Goal: Task Accomplishment & Management: Use online tool/utility

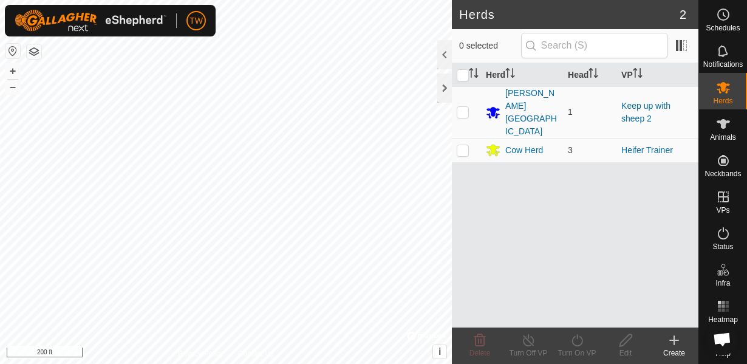
scroll to position [713, 0]
click at [720, 124] on icon at bounding box center [723, 124] width 15 height 15
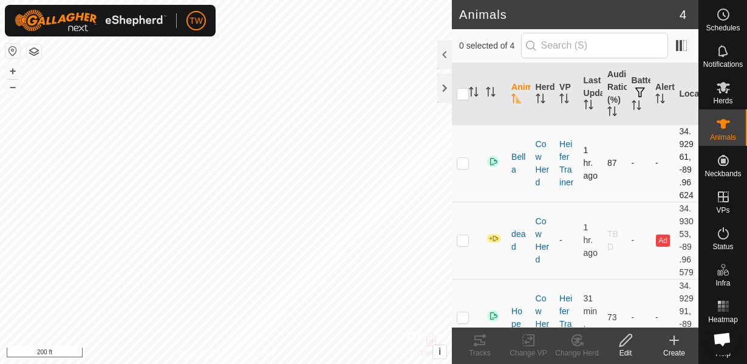
click at [458, 168] on p-checkbox at bounding box center [463, 163] width 12 height 10
checkbox input "true"
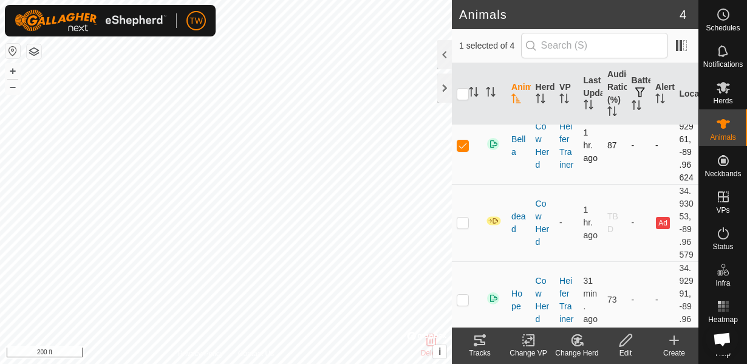
scroll to position [44, 0]
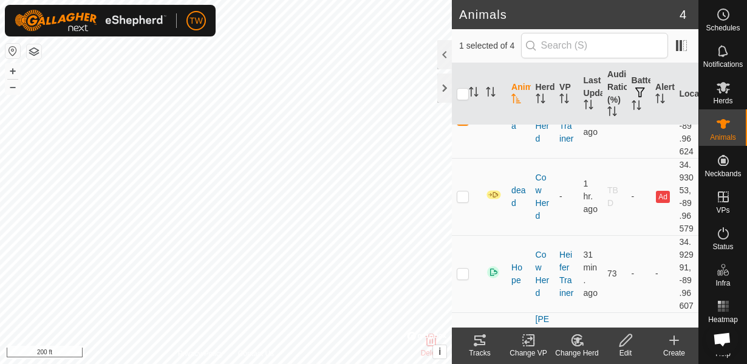
click at [534, 346] on icon at bounding box center [528, 340] width 15 height 15
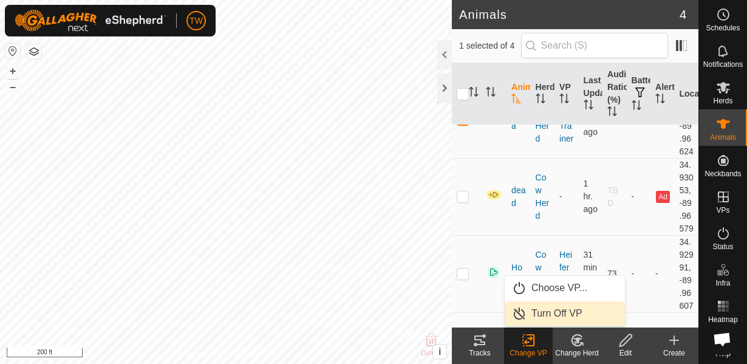
click at [542, 320] on link "Turn Off VP" at bounding box center [565, 313] width 120 height 24
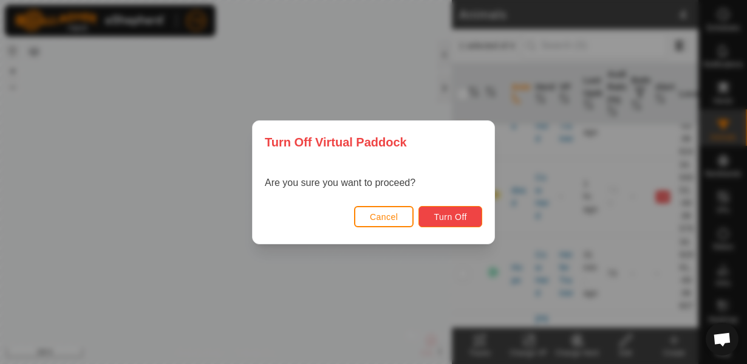
click at [430, 219] on button "Turn Off" at bounding box center [450, 216] width 64 height 21
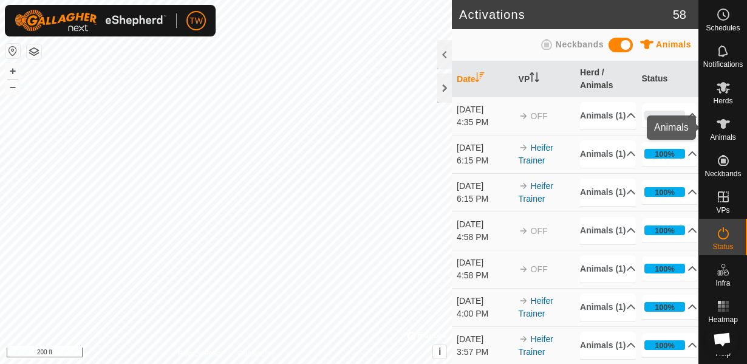
click at [726, 123] on icon at bounding box center [723, 124] width 15 height 15
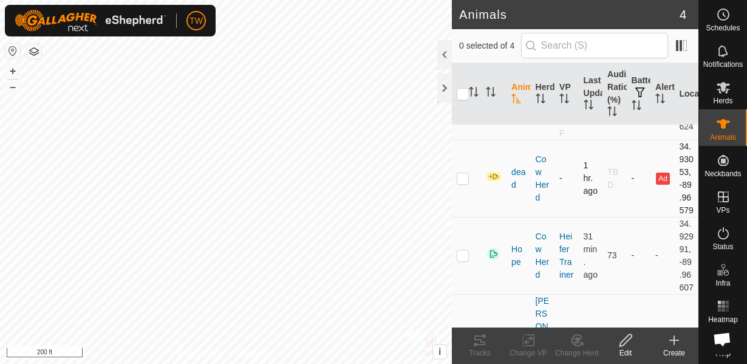
scroll to position [87, 0]
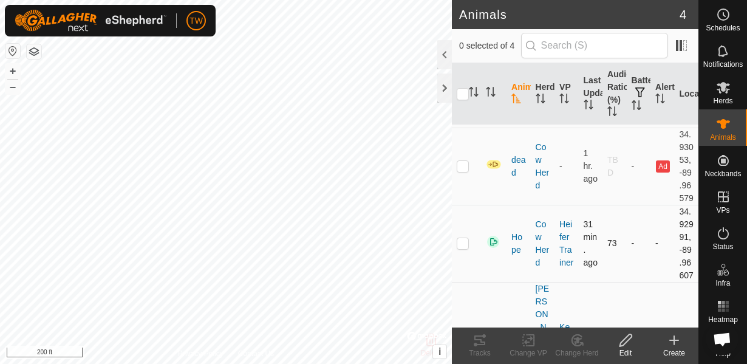
click at [461, 248] on p-checkbox at bounding box center [463, 243] width 12 height 10
checkbox input "true"
click at [525, 338] on icon at bounding box center [528, 340] width 15 height 15
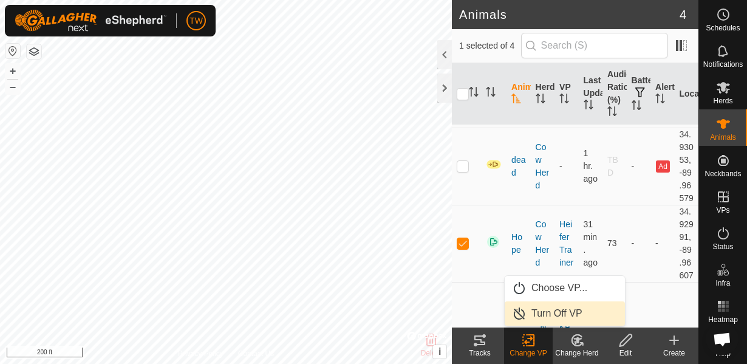
click at [535, 319] on link "Turn Off VP" at bounding box center [565, 313] width 120 height 24
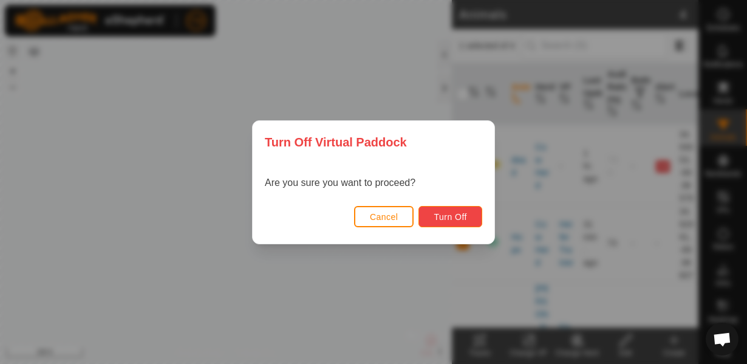
click at [466, 215] on span "Turn Off" at bounding box center [450, 217] width 33 height 10
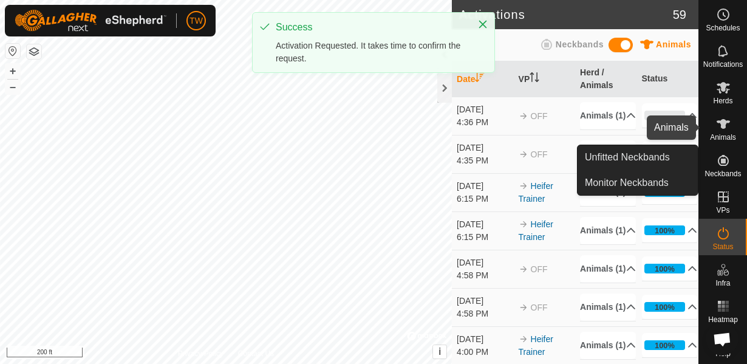
click at [734, 127] on es-animals-svg-icon at bounding box center [723, 123] width 22 height 19
